Goal: Complete application form

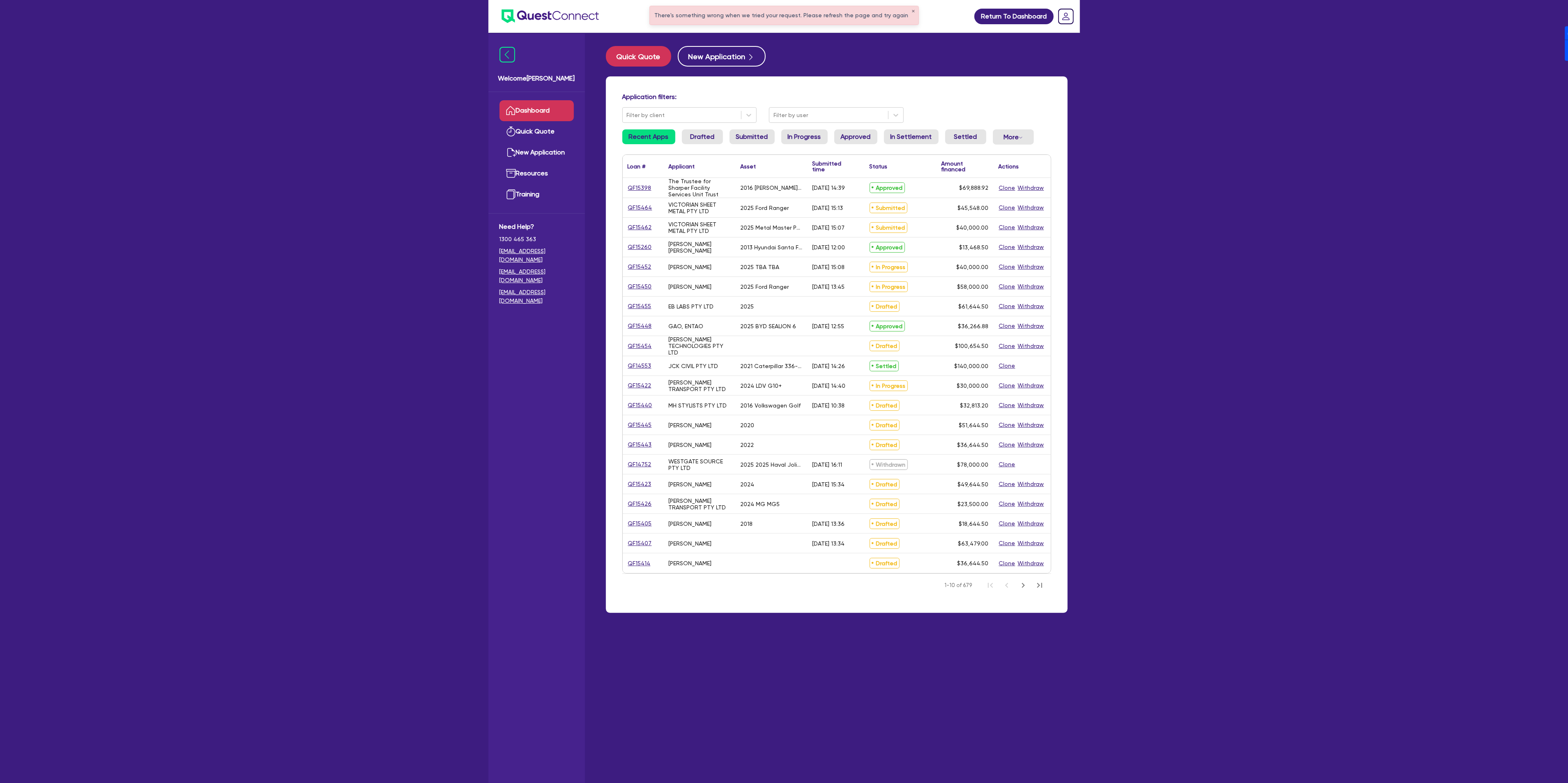
click at [825, 16] on div "There's something wrong when we tried your request. Please refresh the page and…" at bounding box center [784, 15] width 269 height 18
click at [908, 11] on div "There's something wrong when we tried your request. Please refresh the page and…" at bounding box center [784, 15] width 269 height 18
click at [912, 12] on button "✕" at bounding box center [913, 12] width 3 height 4
click at [811, 24] on ul at bounding box center [783, 16] width 263 height 33
click at [810, 21] on input "text" at bounding box center [783, 16] width 246 height 14
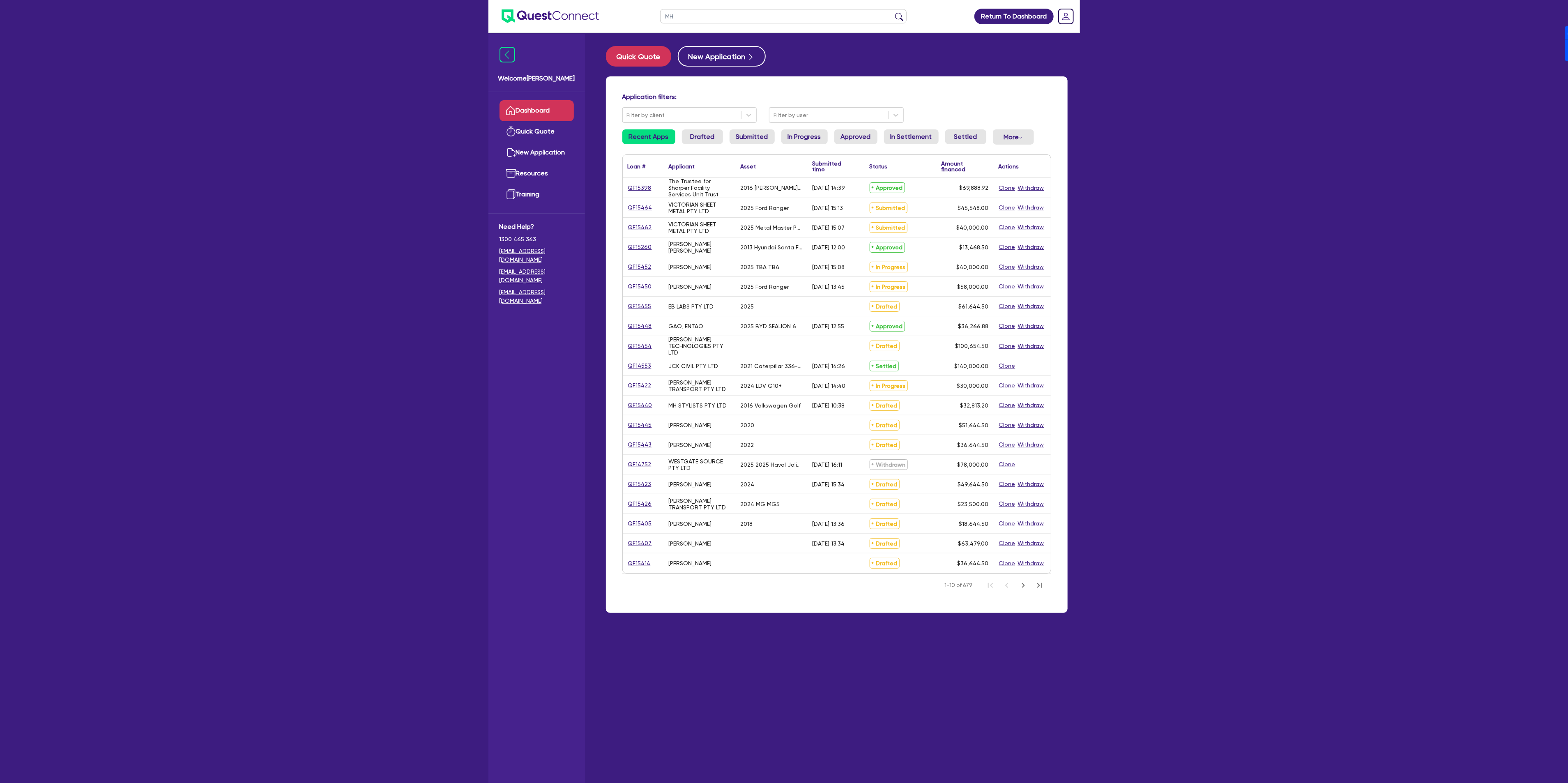
type input "MH"
click at [893, 12] on button "submit" at bounding box center [899, 18] width 13 height 12
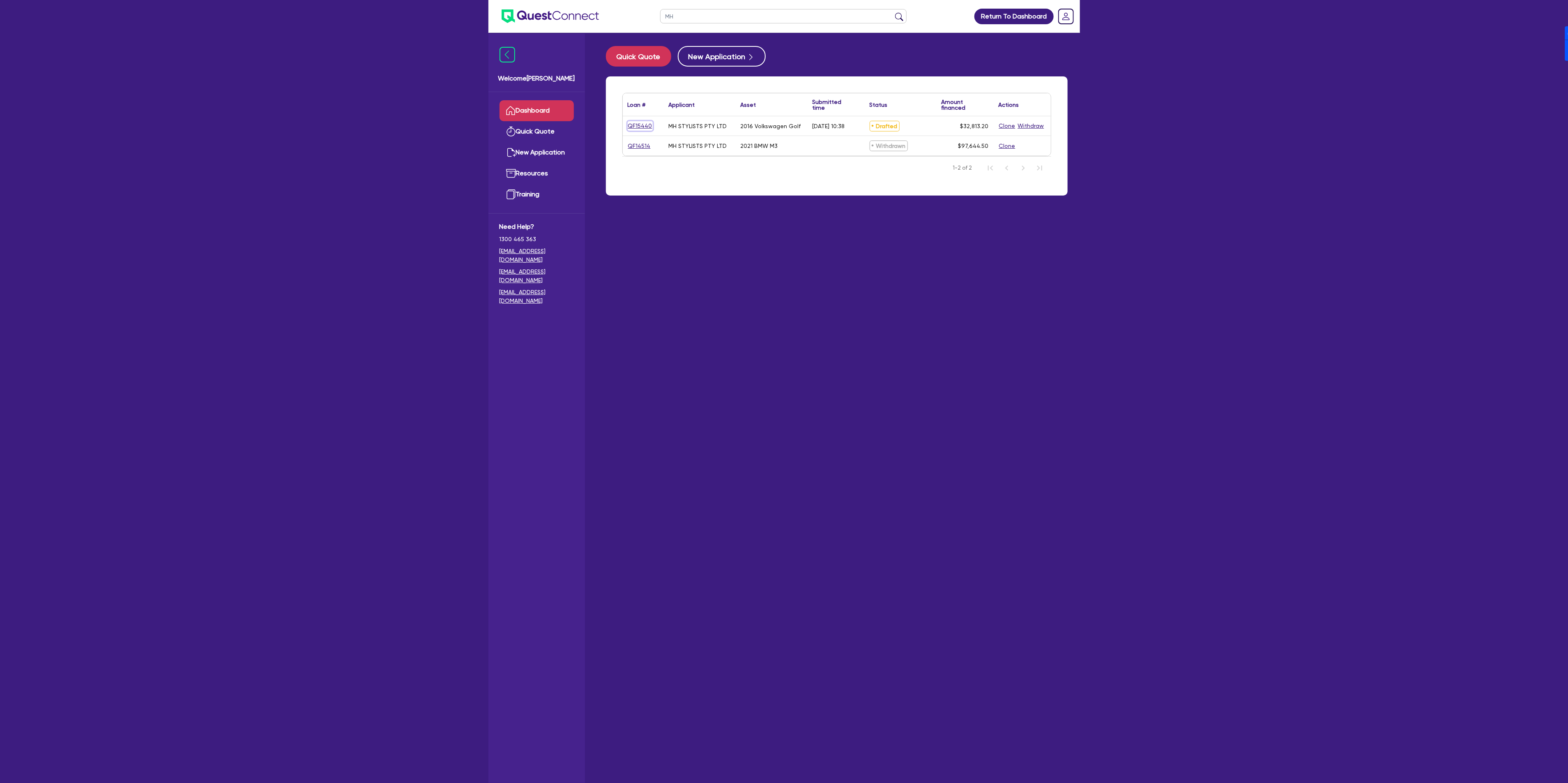
click at [634, 127] on link "QF15440" at bounding box center [640, 126] width 25 height 10
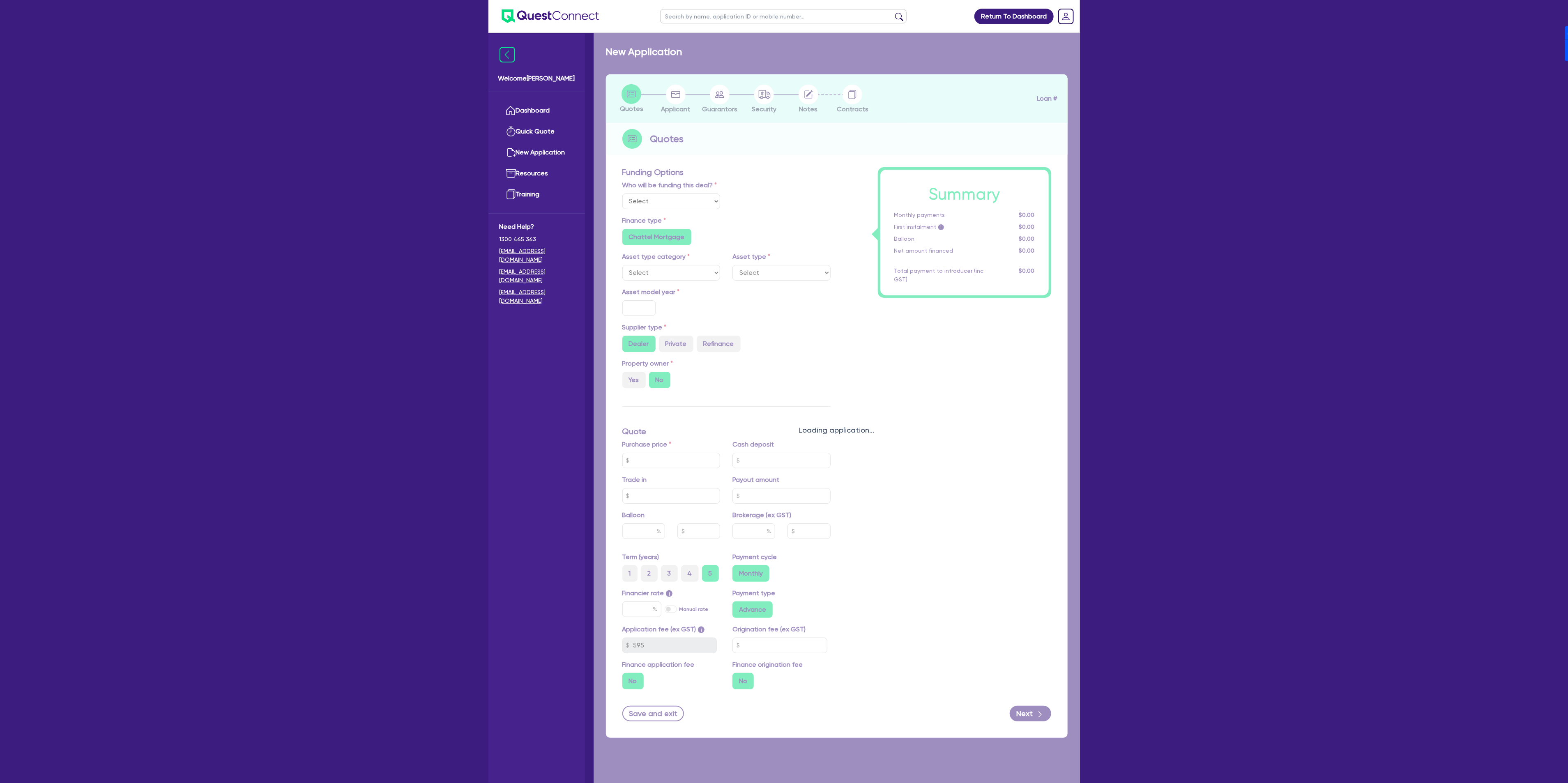
select select "Other"
select select "CARS_AND_LIGHT_TRUCKS"
type input "2016"
type input "32,306.2"
type input "63,811.2"
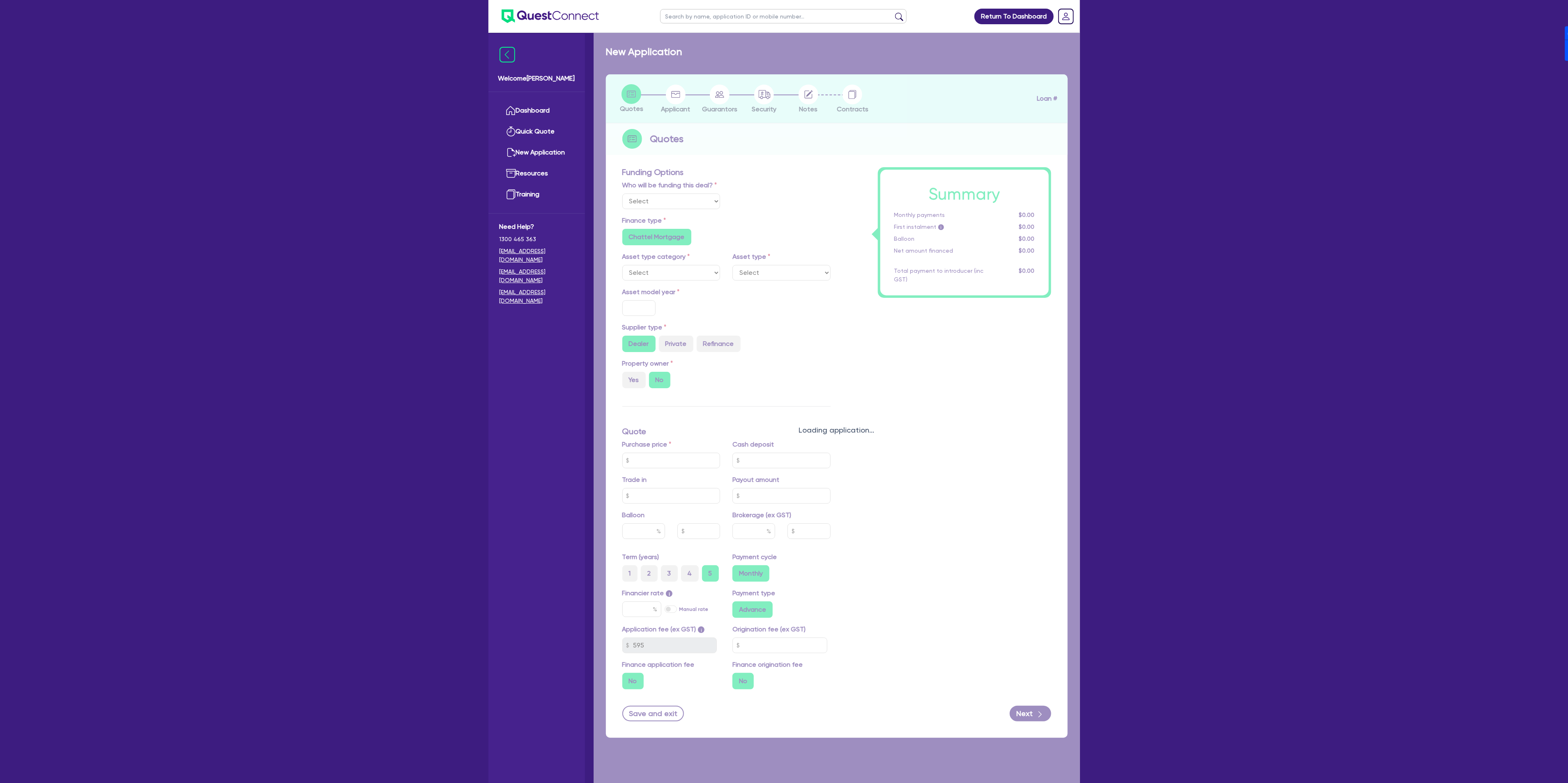
type input "63,811.2"
type input "8"
type input "2,625.06"
type input "17.95"
radio input "false"
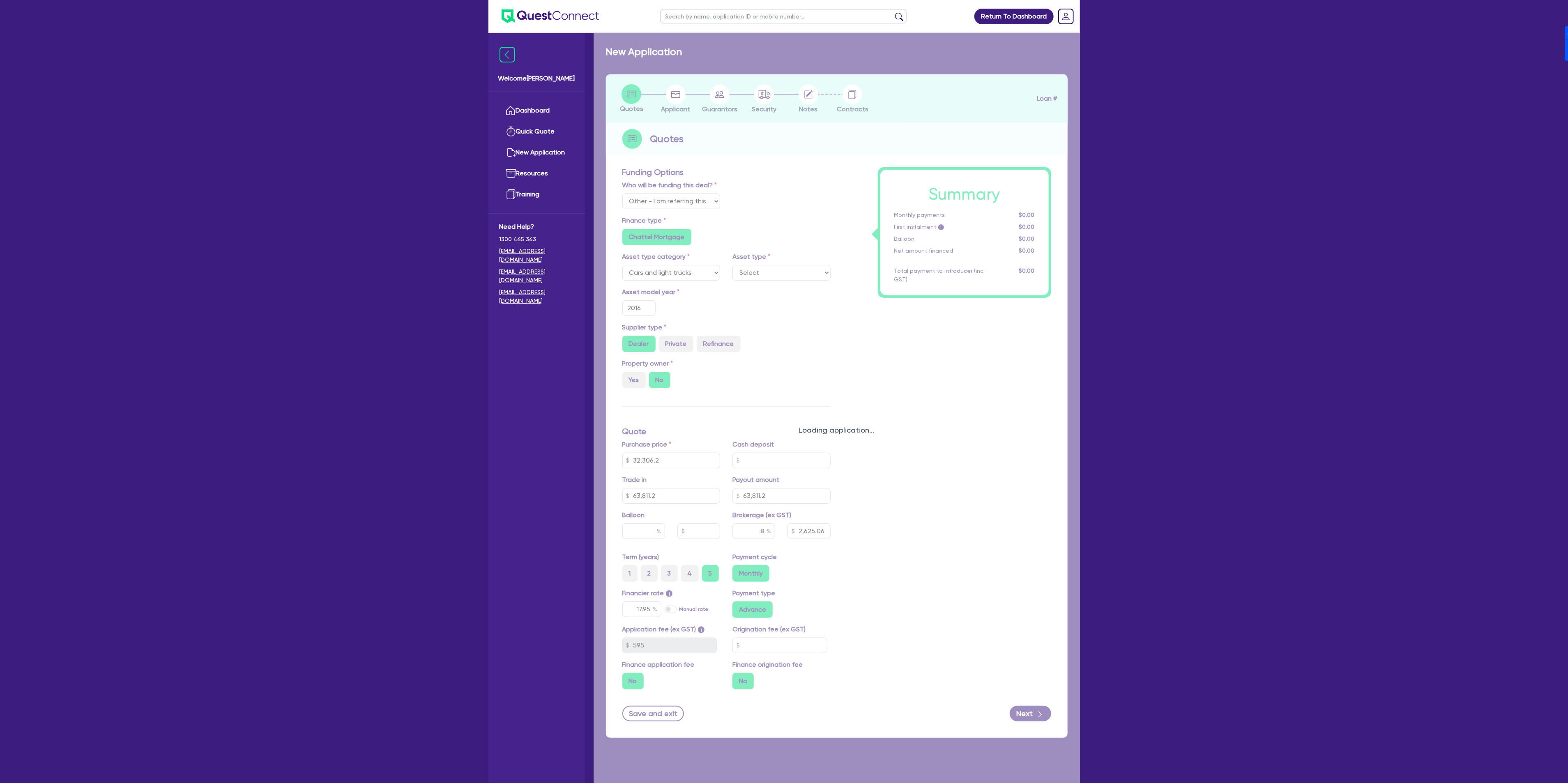
type input "460.91"
radio input "true"
select select "PASSENGER_VEHICLES"
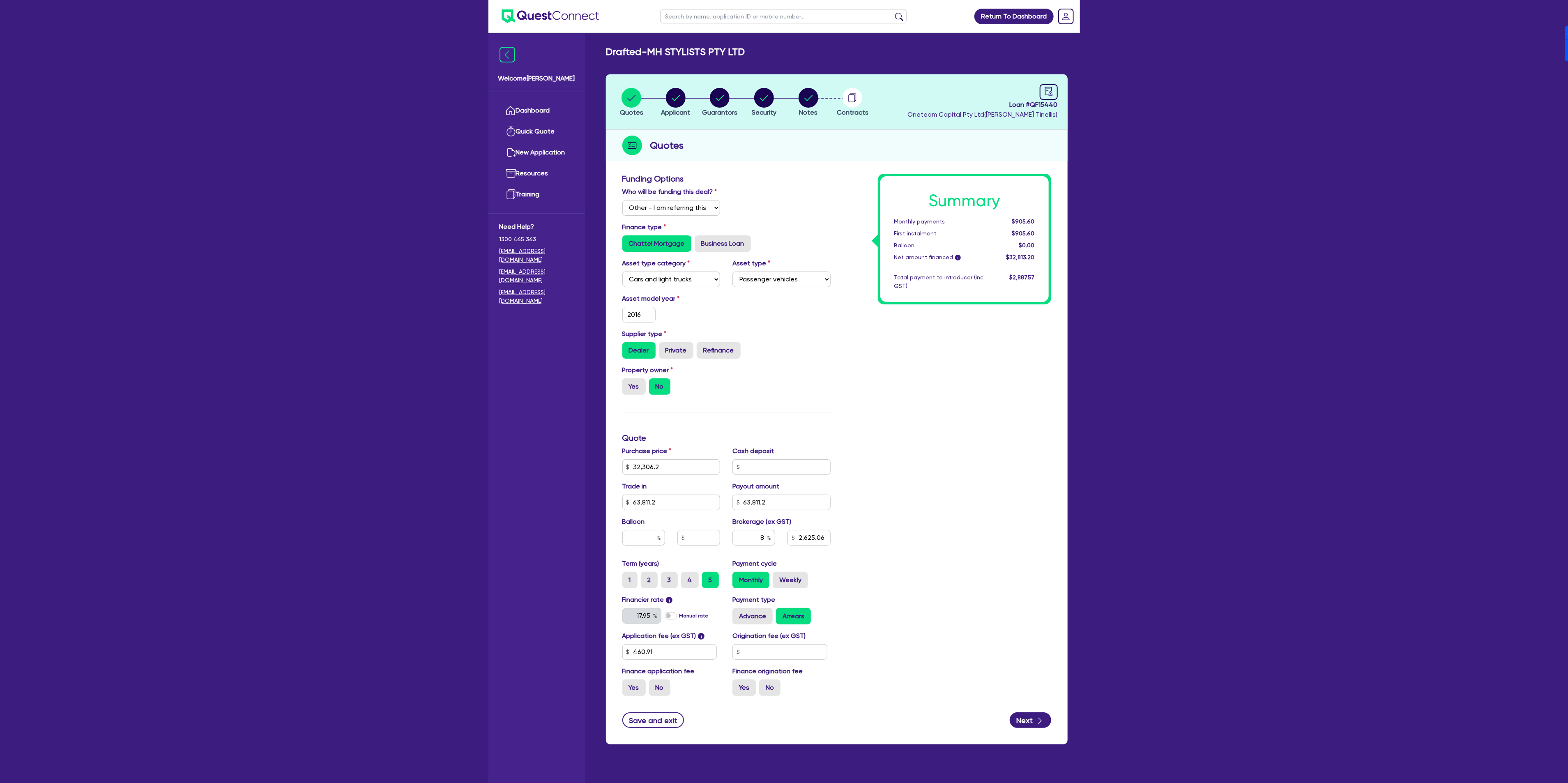
click at [1046, 107] on span "Loan # QF15440" at bounding box center [983, 104] width 150 height 10
copy span "QF15440"
